Goal: Transaction & Acquisition: Purchase product/service

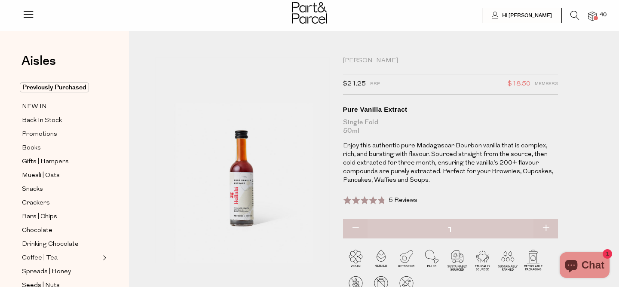
scroll to position [1697, 0]
click at [602, 16] on span "40" at bounding box center [602, 15] width 11 height 8
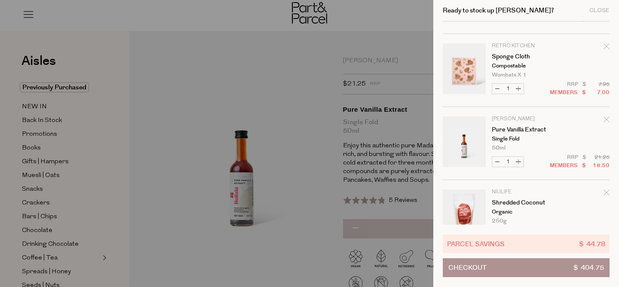
scroll to position [206, 0]
click at [606, 122] on icon "Remove Pure Vanilla Extract" at bounding box center [607, 120] width 6 height 6
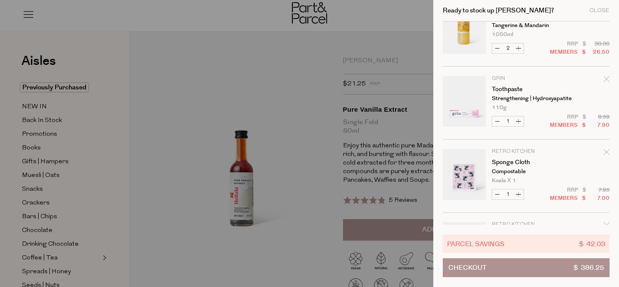
scroll to position [0, 0]
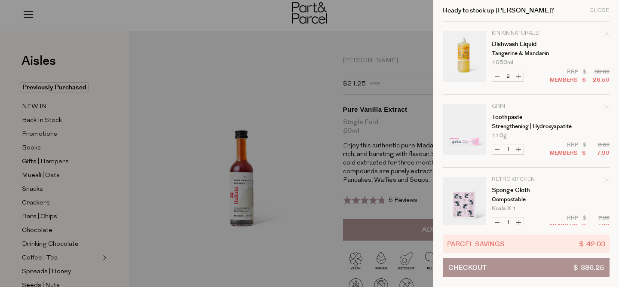
click at [71, 117] on div at bounding box center [309, 143] width 619 height 287
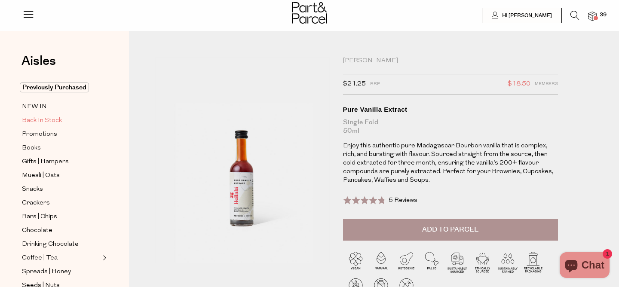
click at [36, 122] on span "Back In Stock" at bounding box center [42, 121] width 40 height 10
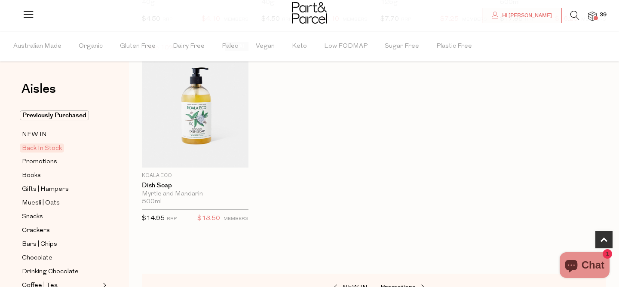
scroll to position [477, 0]
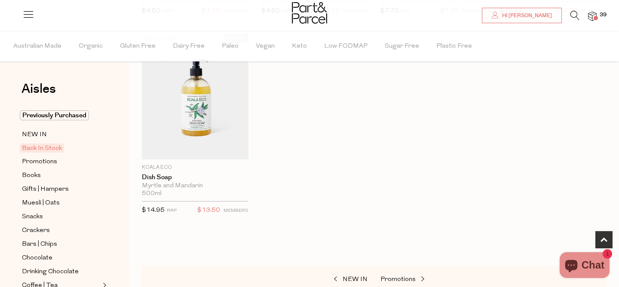
click at [43, 144] on span "Back In Stock" at bounding box center [42, 148] width 44 height 9
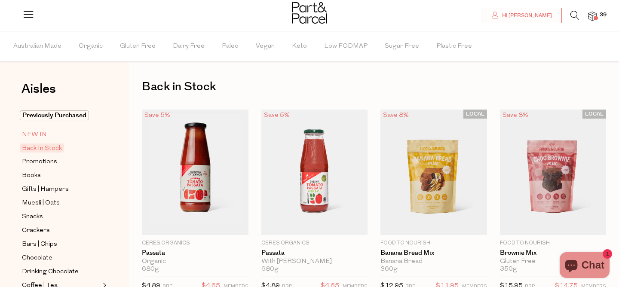
click at [37, 137] on span "NEW IN" at bounding box center [34, 135] width 25 height 10
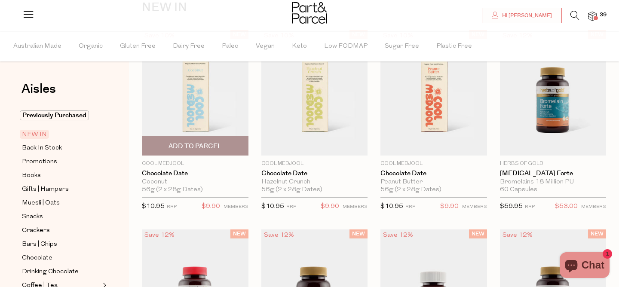
scroll to position [83, 0]
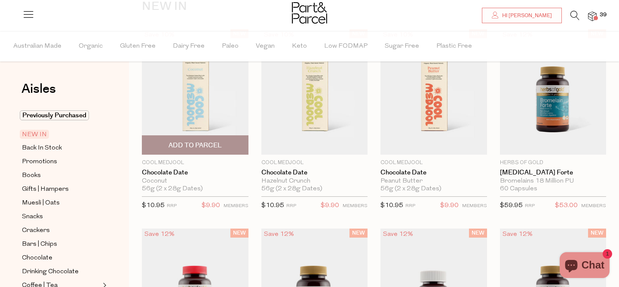
click at [203, 112] on img at bounding box center [195, 92] width 107 height 126
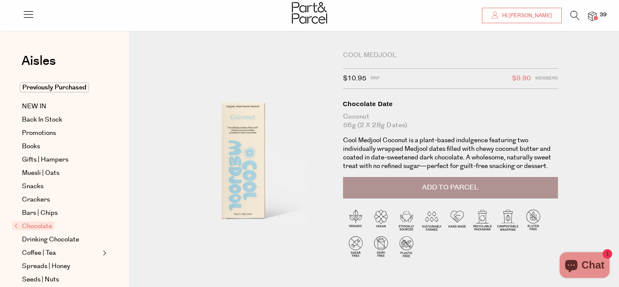
scroll to position [6, 0]
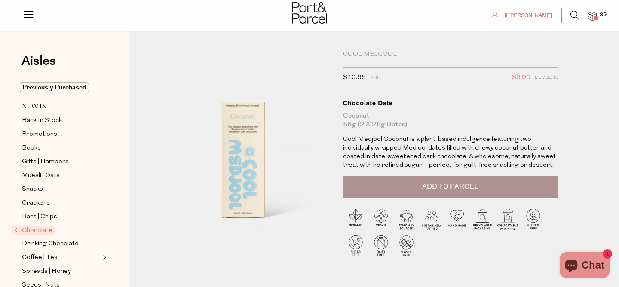
click at [360, 188] on button "Add to Parcel" at bounding box center [450, 186] width 215 height 21
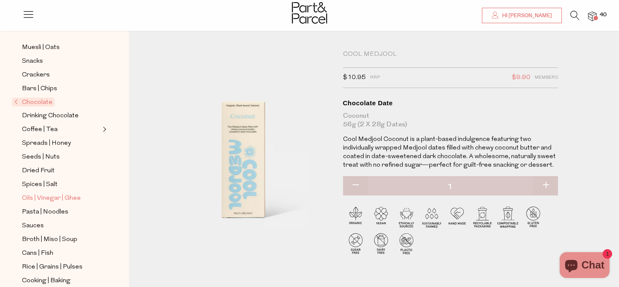
scroll to position [138, 0]
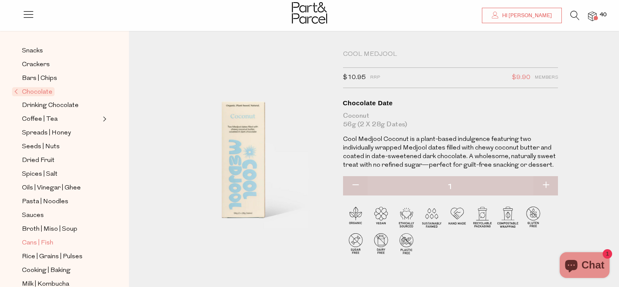
click at [41, 247] on span "Cans | Fish" at bounding box center [37, 243] width 31 height 10
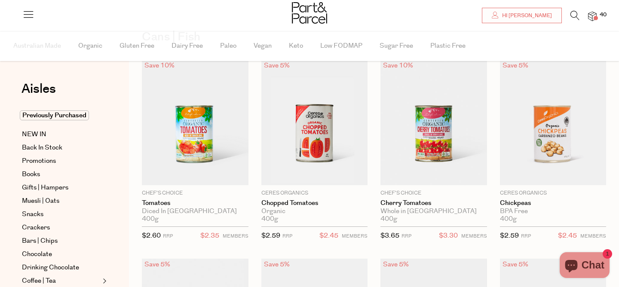
type input "2"
type input "3"
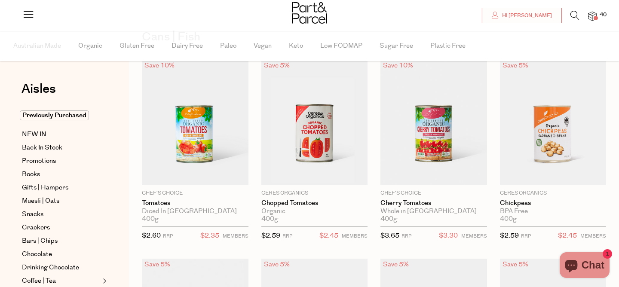
type input "4"
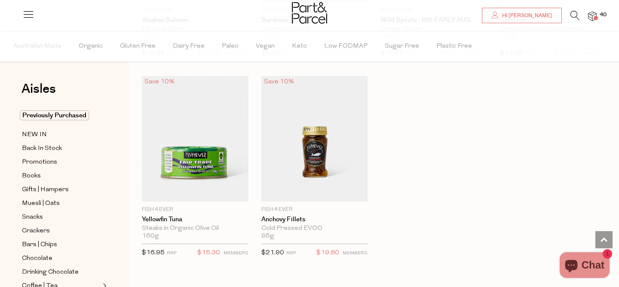
scroll to position [1236, 0]
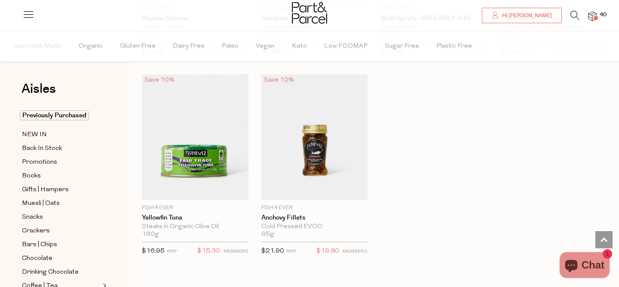
click at [596, 15] on img at bounding box center [592, 17] width 9 height 10
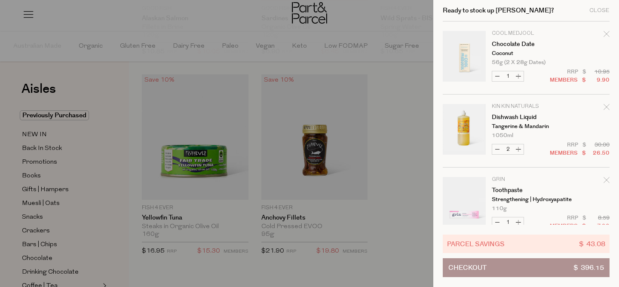
click at [533, 270] on button "Checkout $ 396.15" at bounding box center [526, 267] width 167 height 19
